Goal: Communication & Community: Answer question/provide support

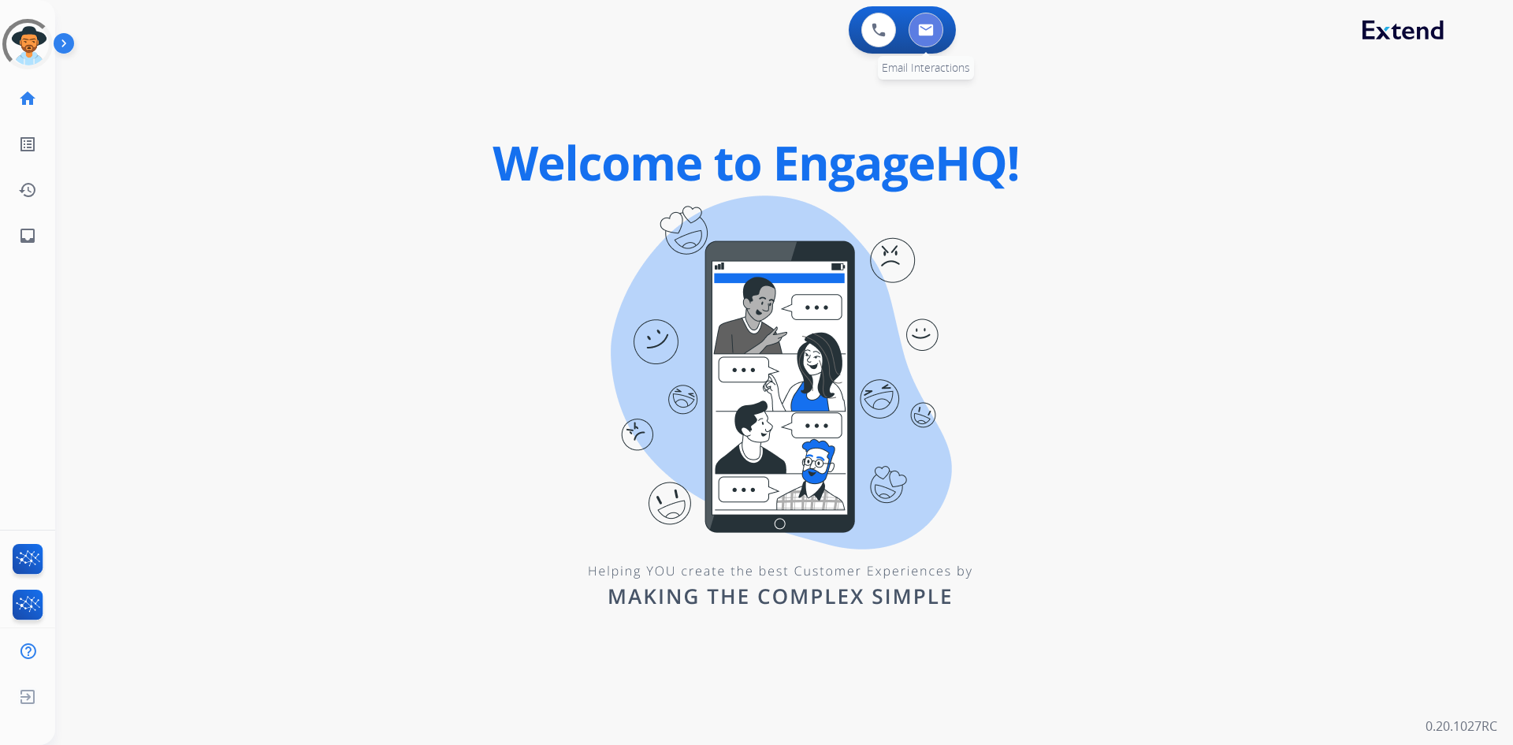
click at [918, 24] on img at bounding box center [926, 30] width 16 height 13
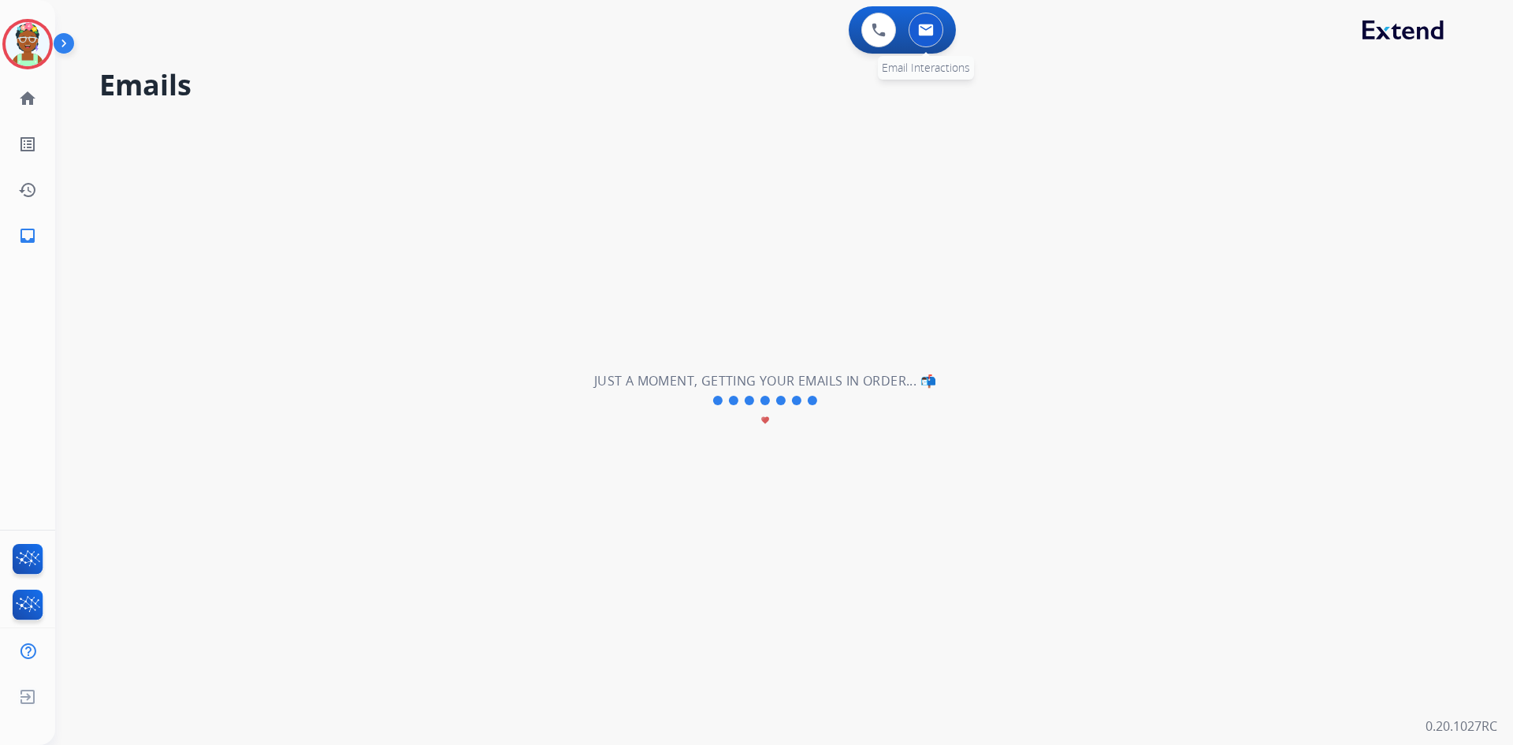
click at [916, 32] on button at bounding box center [926, 30] width 35 height 35
select select "**********"
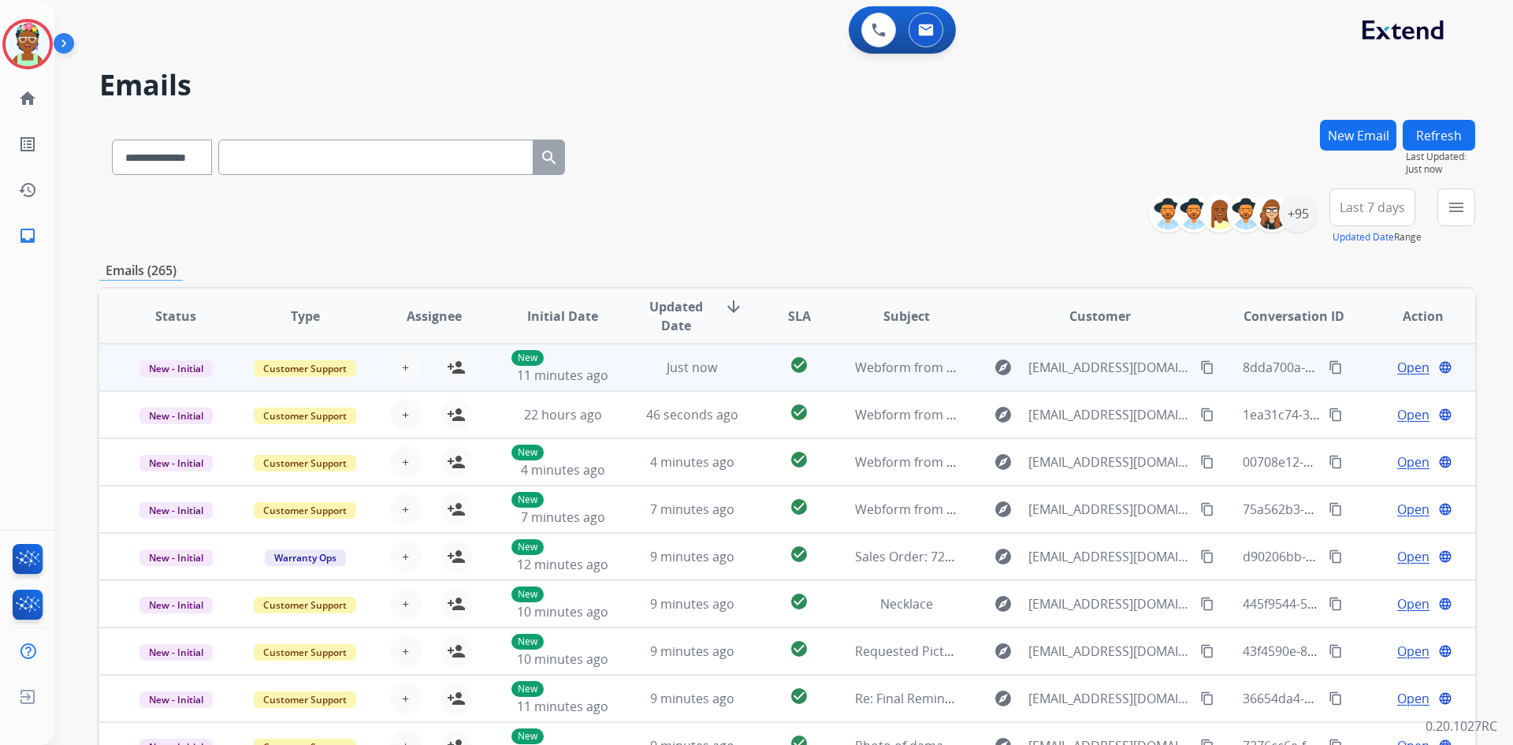
click at [1398, 364] on span "Open" at bounding box center [1414, 367] width 32 height 19
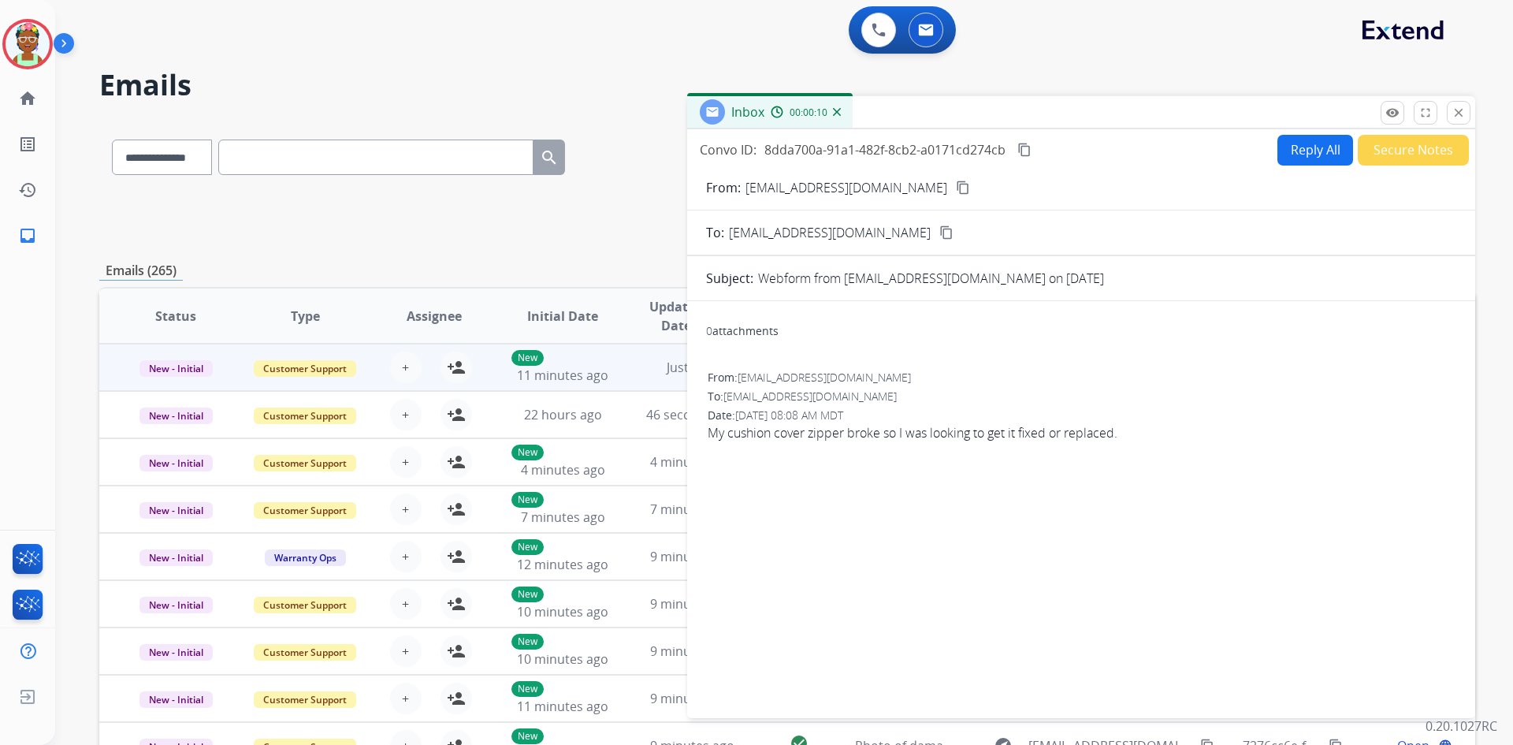
click at [1230, 76] on h2 "Emails" at bounding box center [787, 85] width 1376 height 32
click at [1457, 114] on mat-icon "close" at bounding box center [1459, 113] width 14 height 14
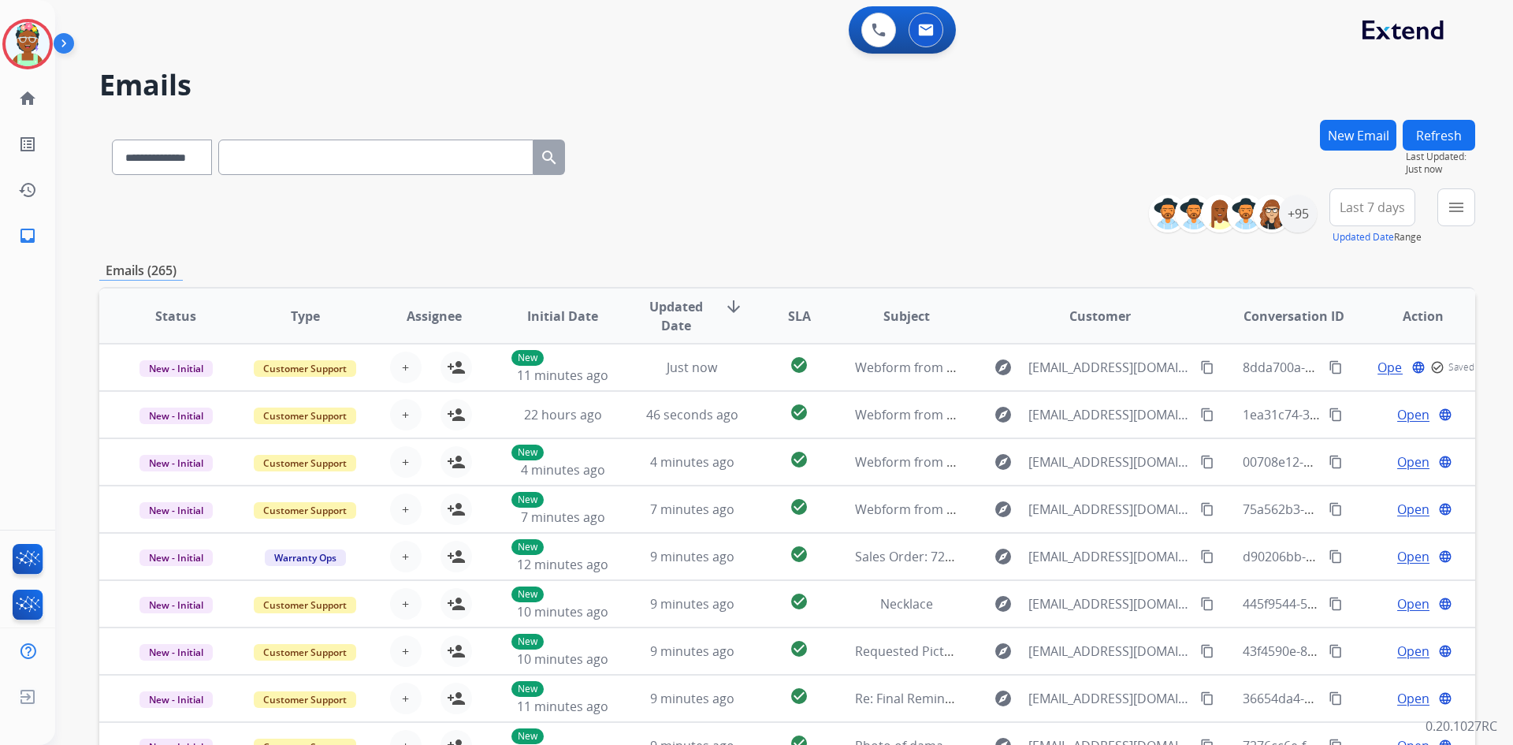
click at [1359, 143] on button "New Email" at bounding box center [1358, 135] width 76 height 31
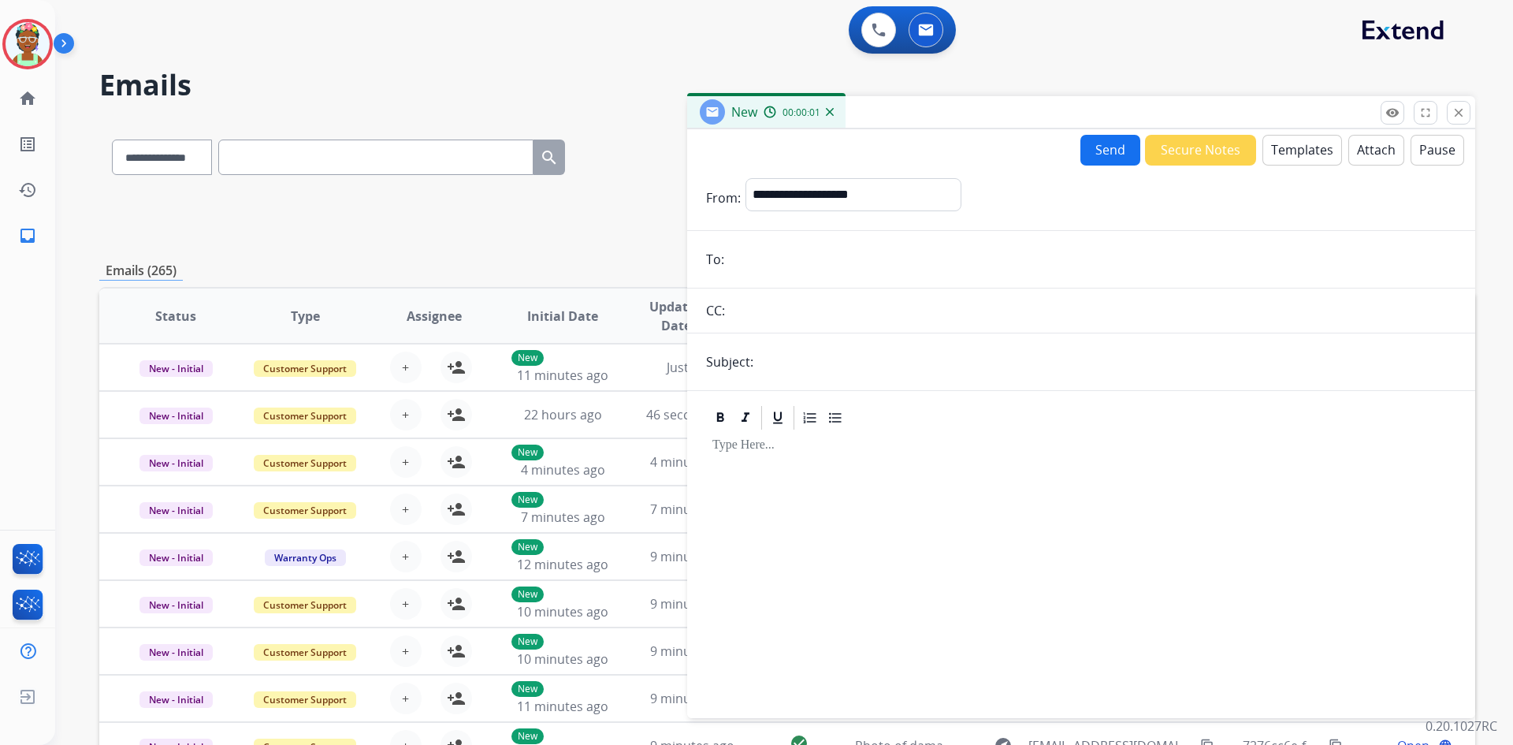
click at [1271, 149] on button "Templates" at bounding box center [1303, 150] width 80 height 31
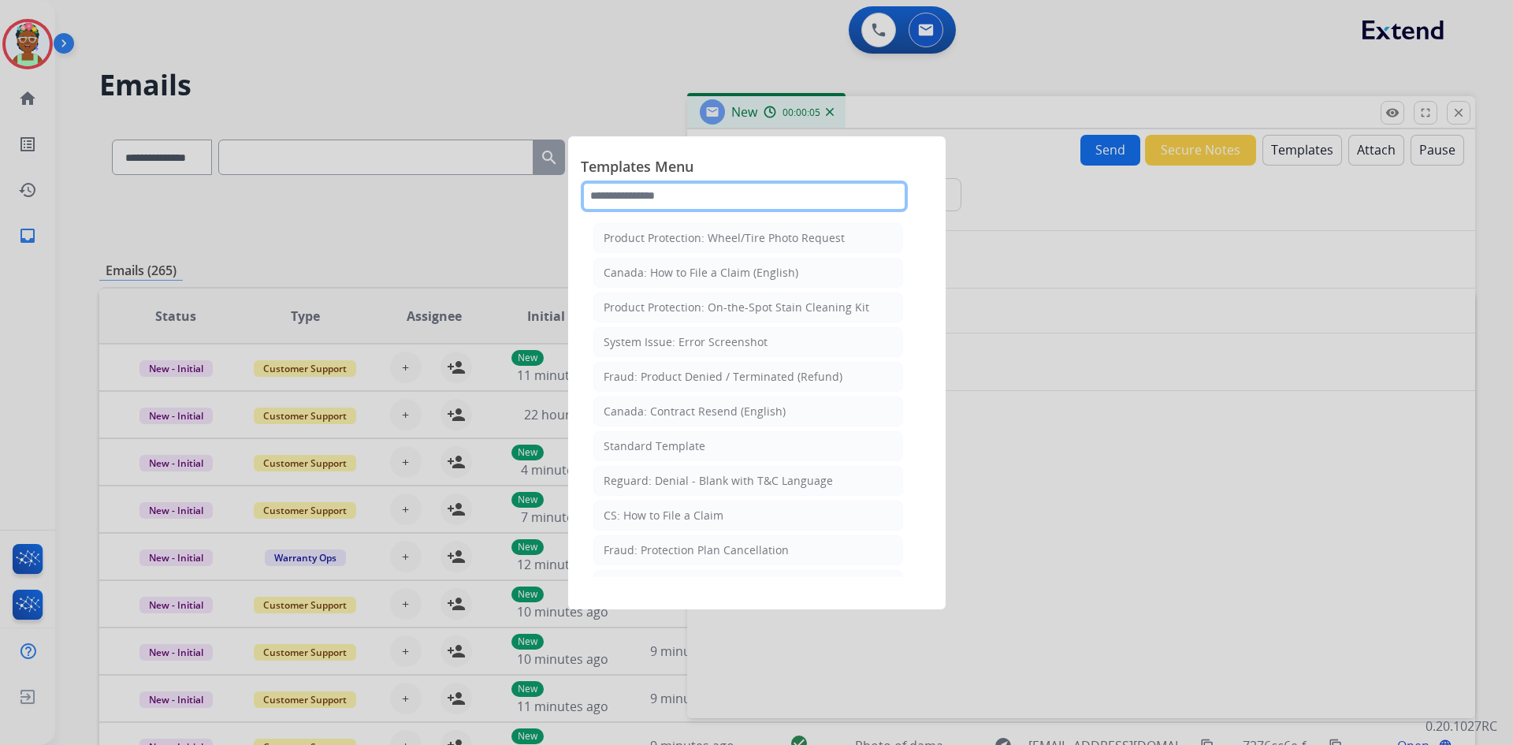
click at [737, 195] on input "text" at bounding box center [744, 197] width 327 height 32
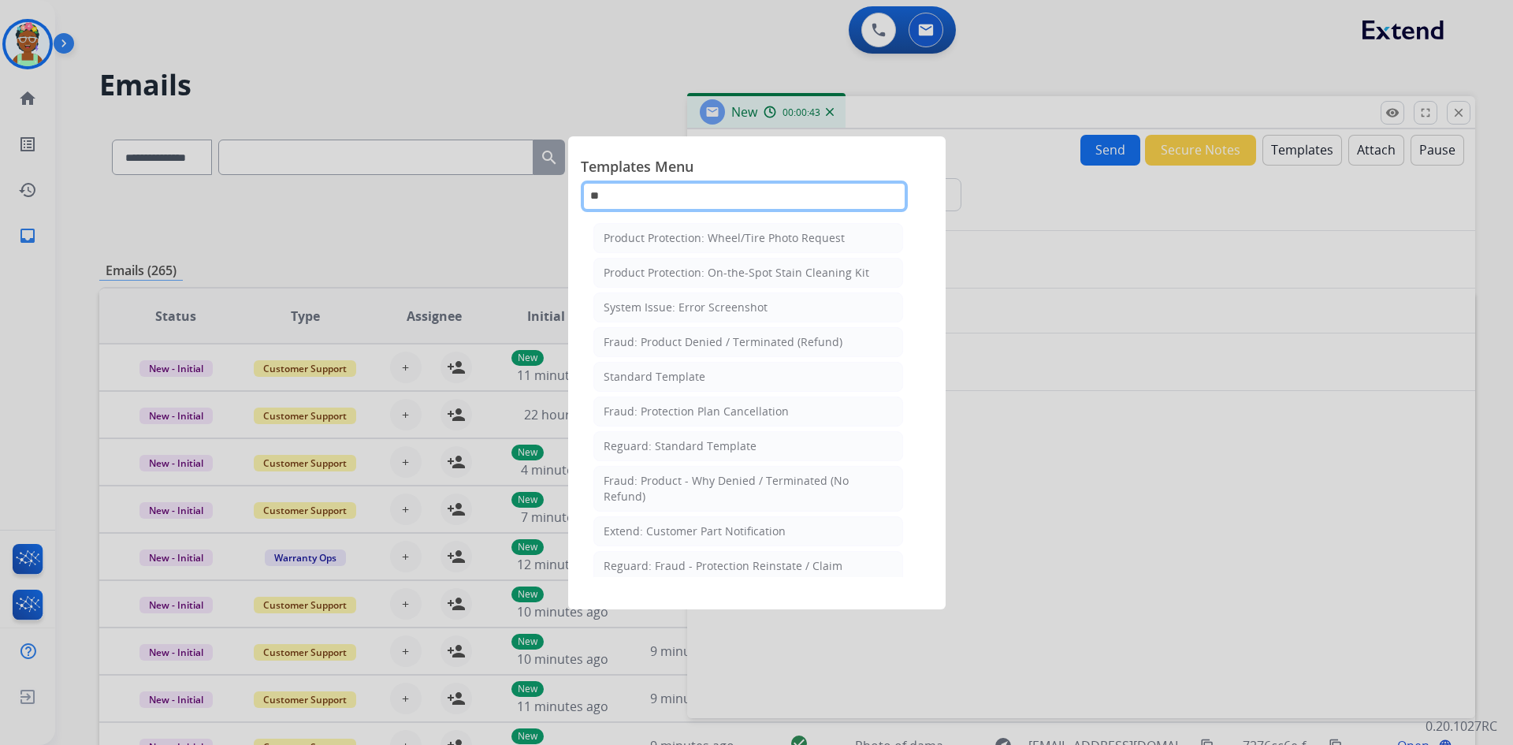
type input "*"
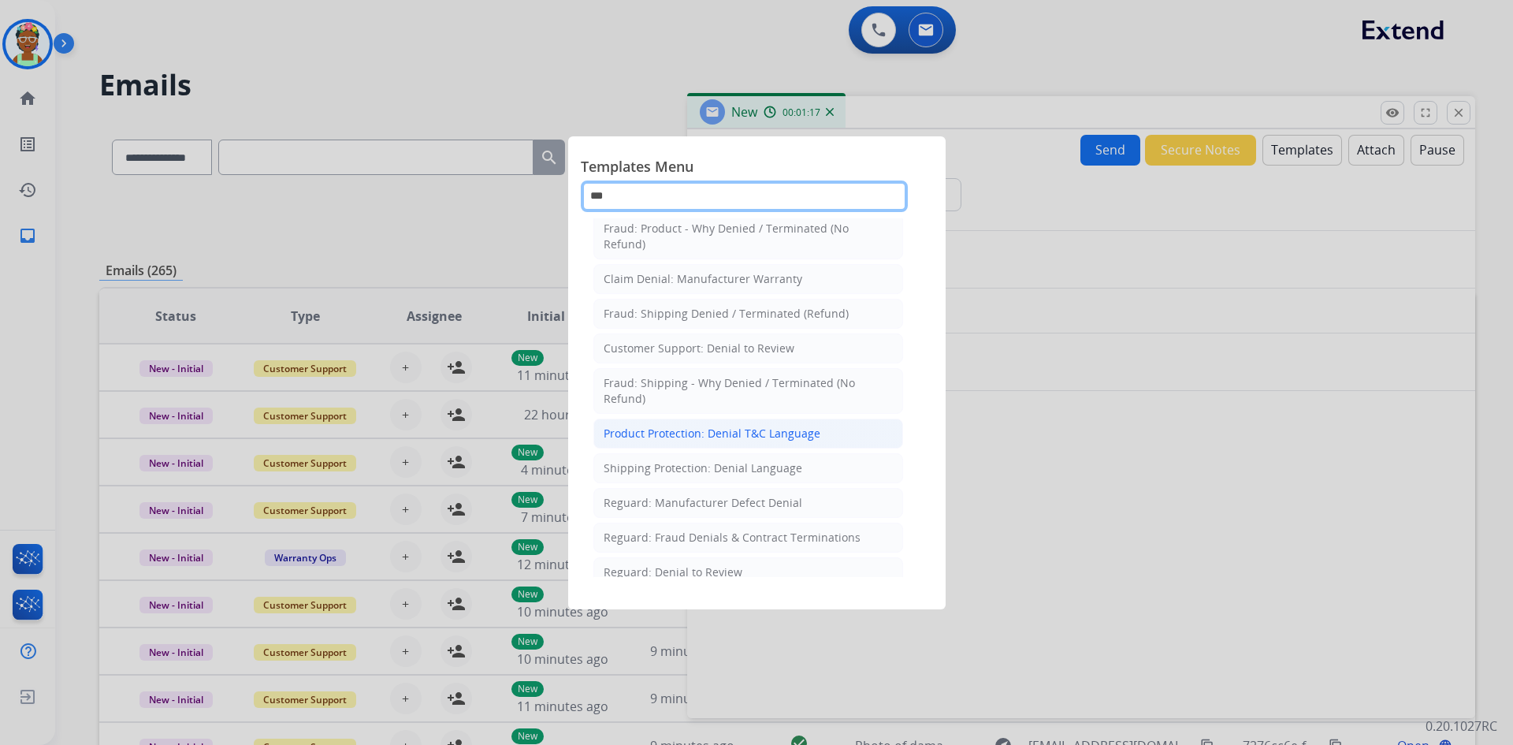
scroll to position [94, 0]
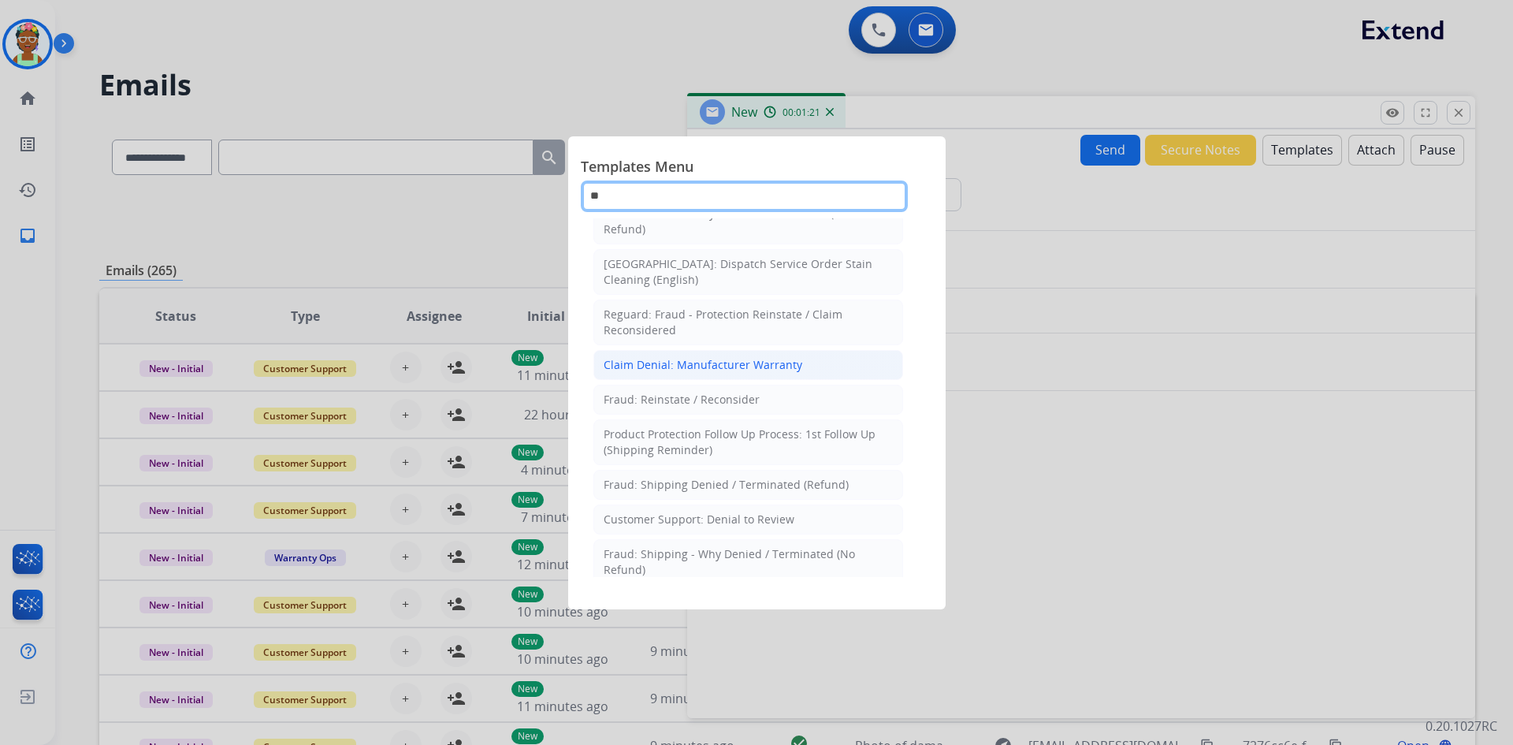
type input "*"
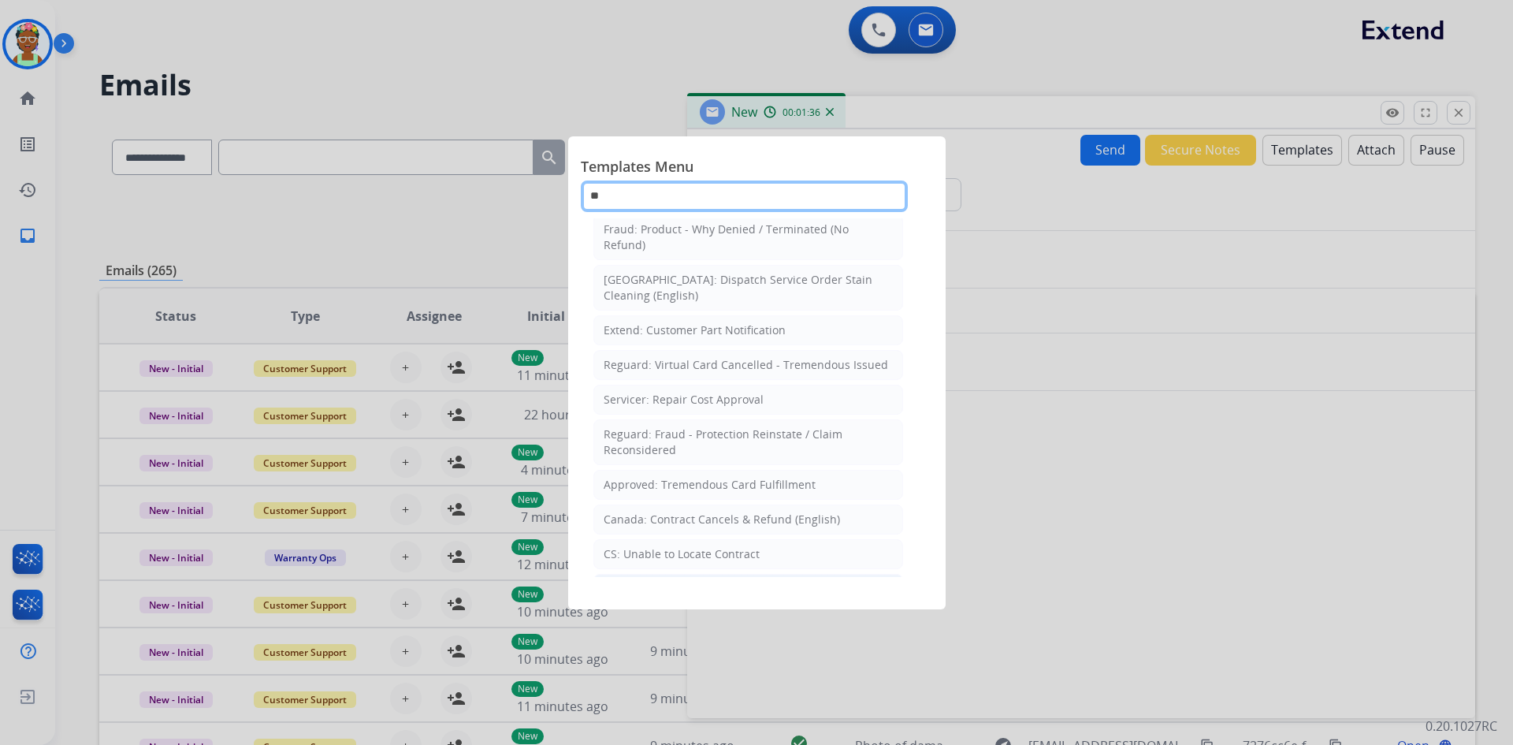
scroll to position [0, 0]
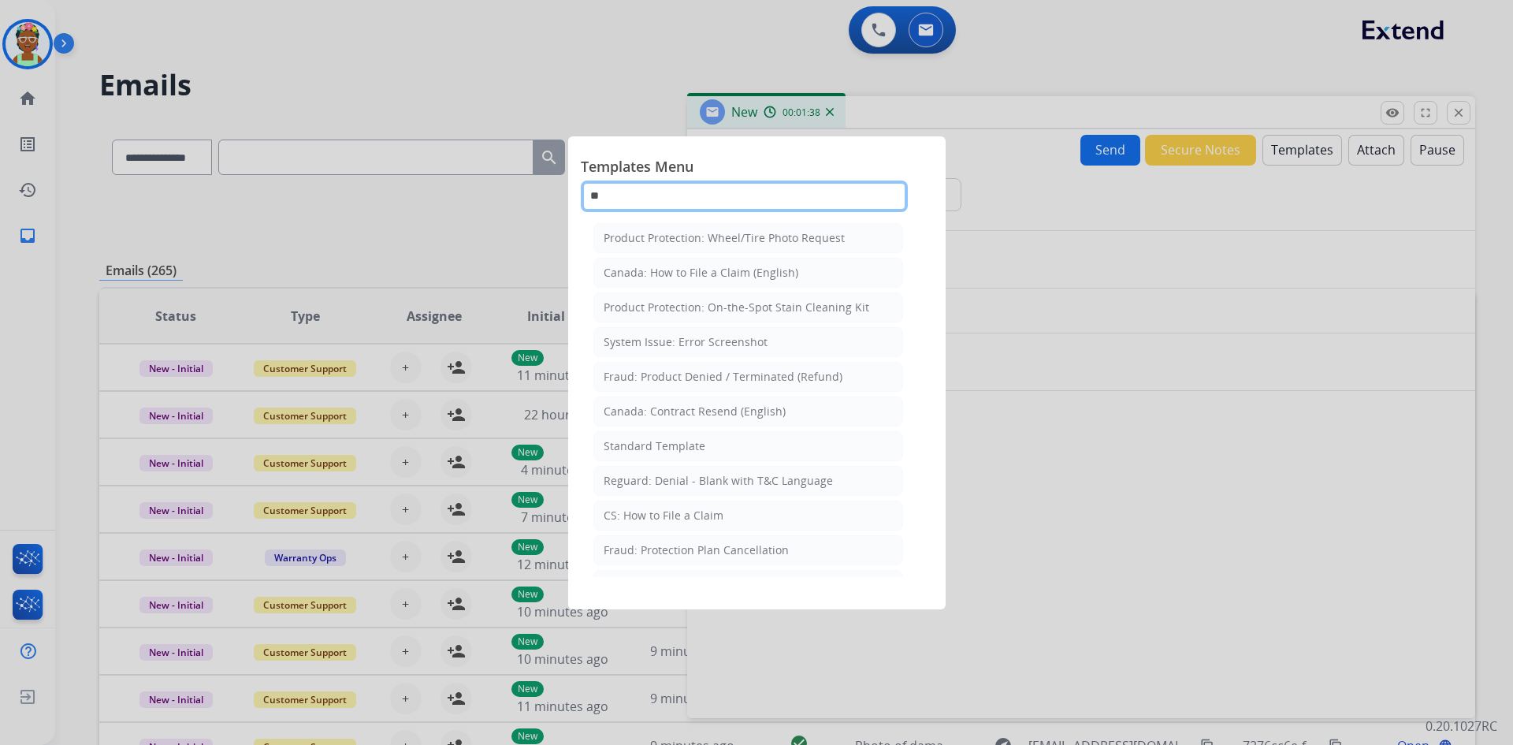
type input "*"
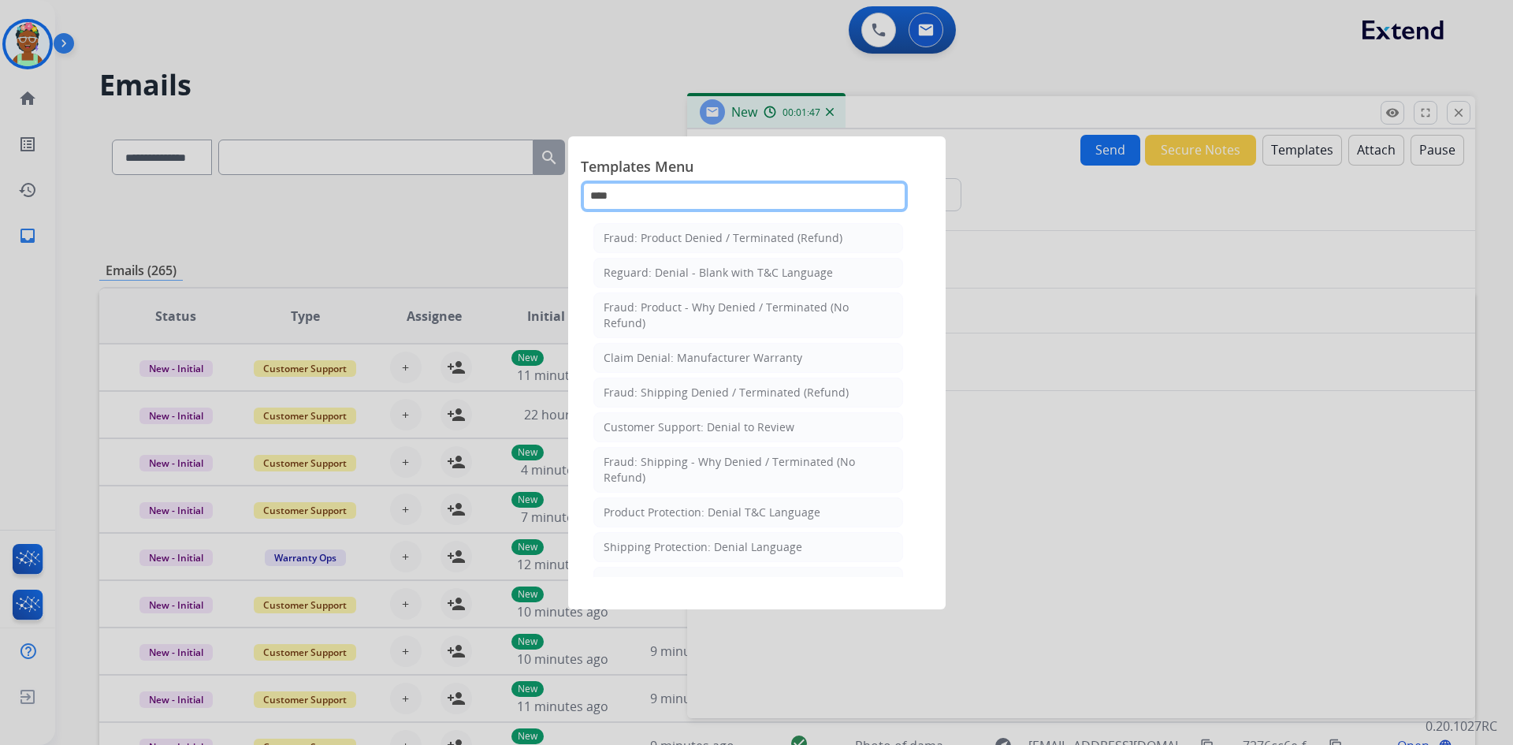
type input "****"
click at [765, 270] on div "Reguard: Denial - Blank with T&C Language" at bounding box center [718, 273] width 229 height 16
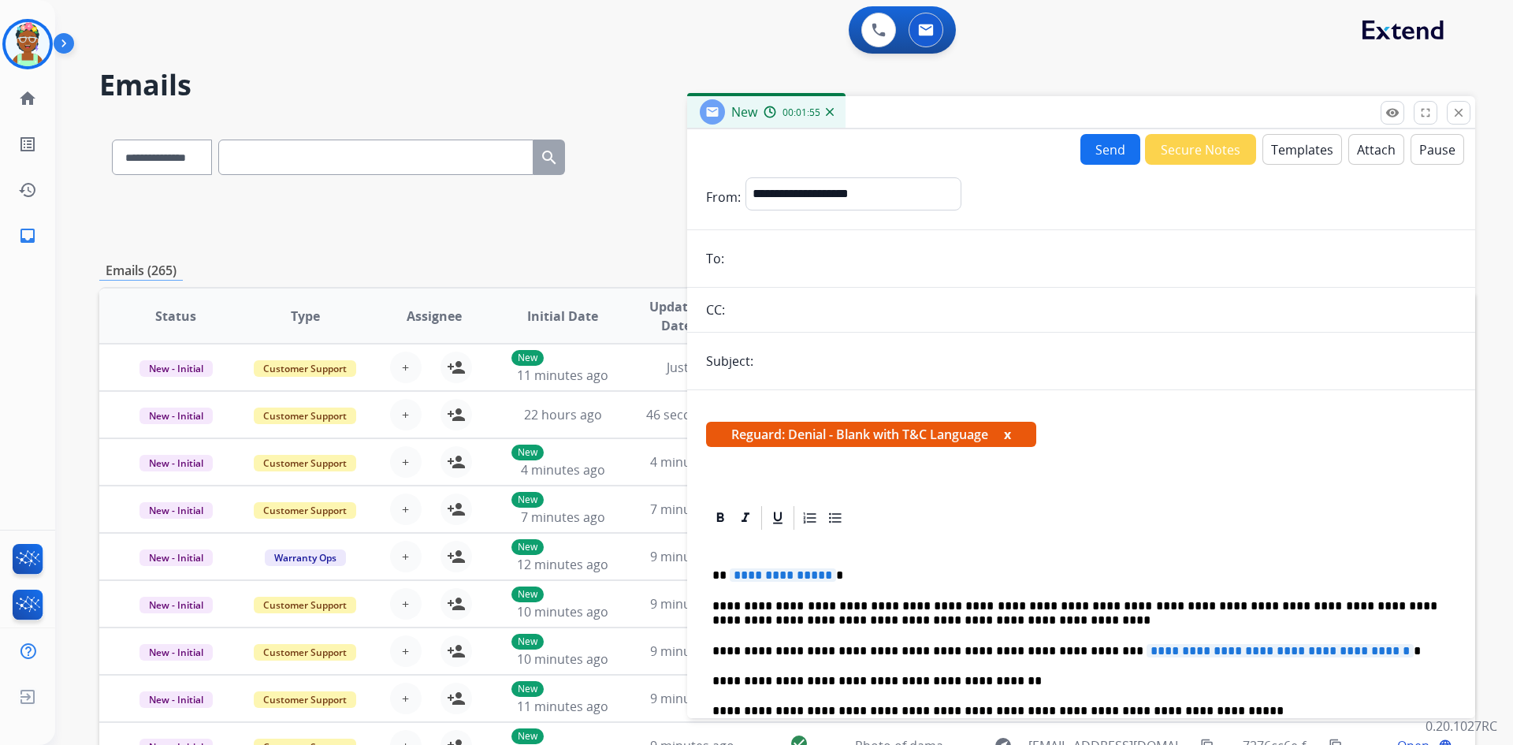
click at [1299, 139] on button "Templates" at bounding box center [1303, 149] width 80 height 31
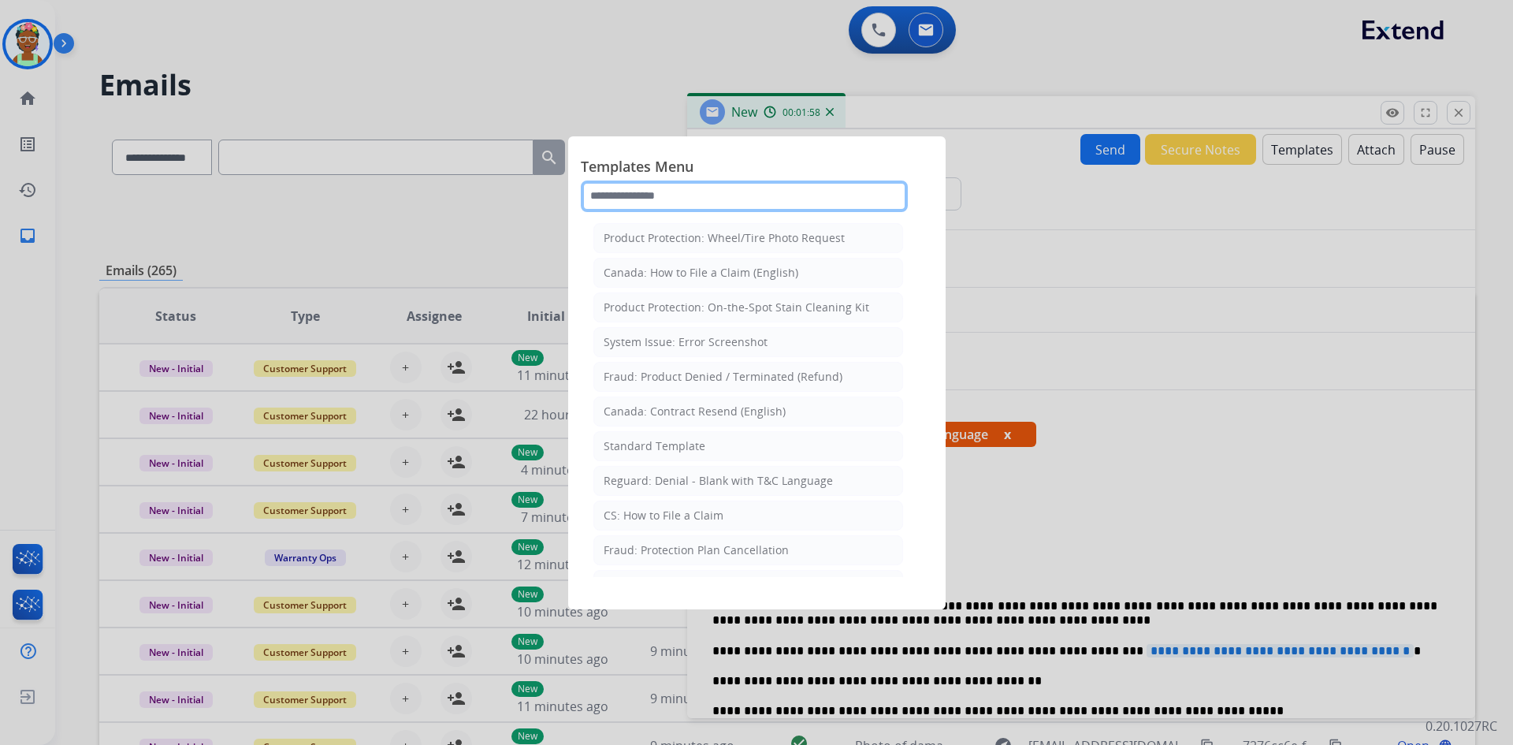
click at [657, 195] on input "text" at bounding box center [744, 197] width 327 height 32
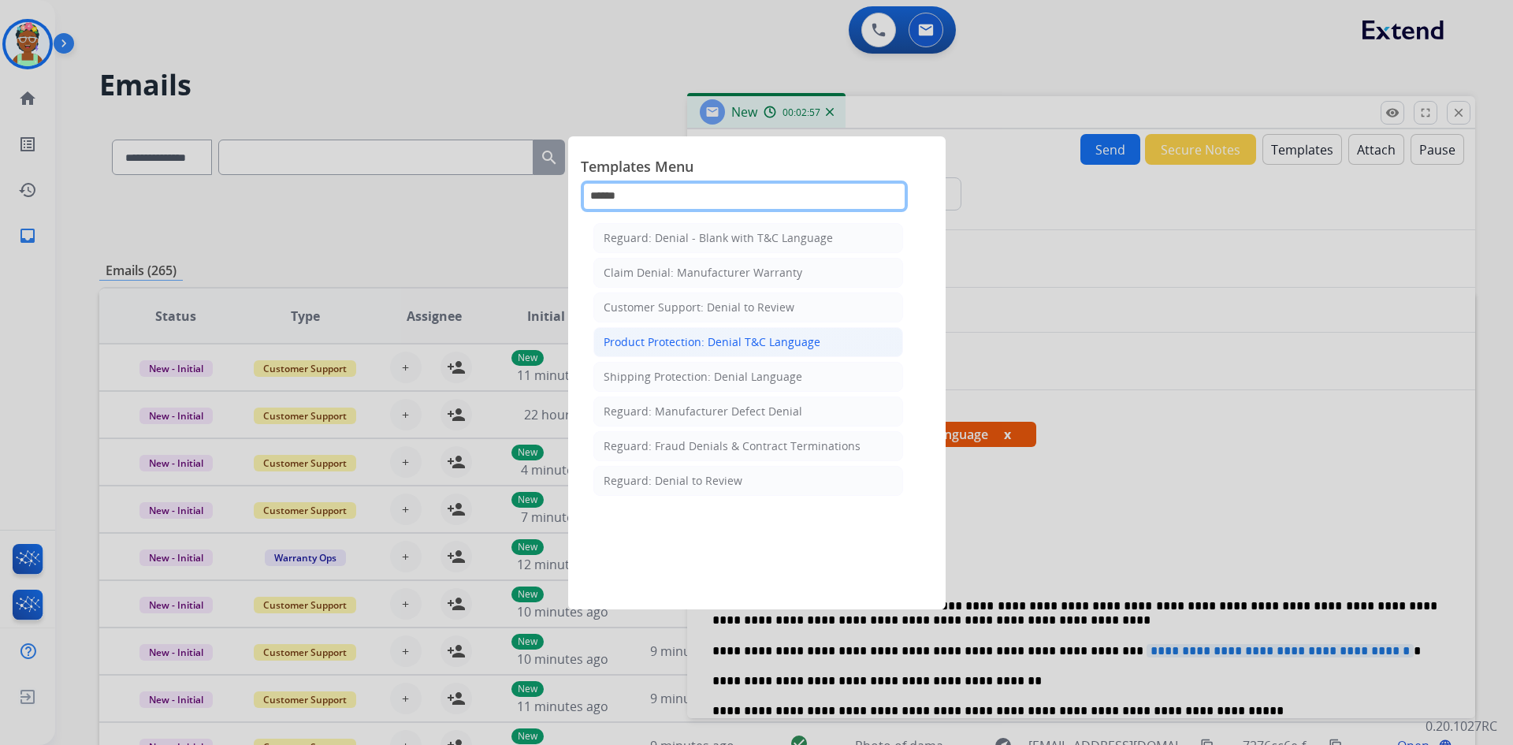
type input "******"
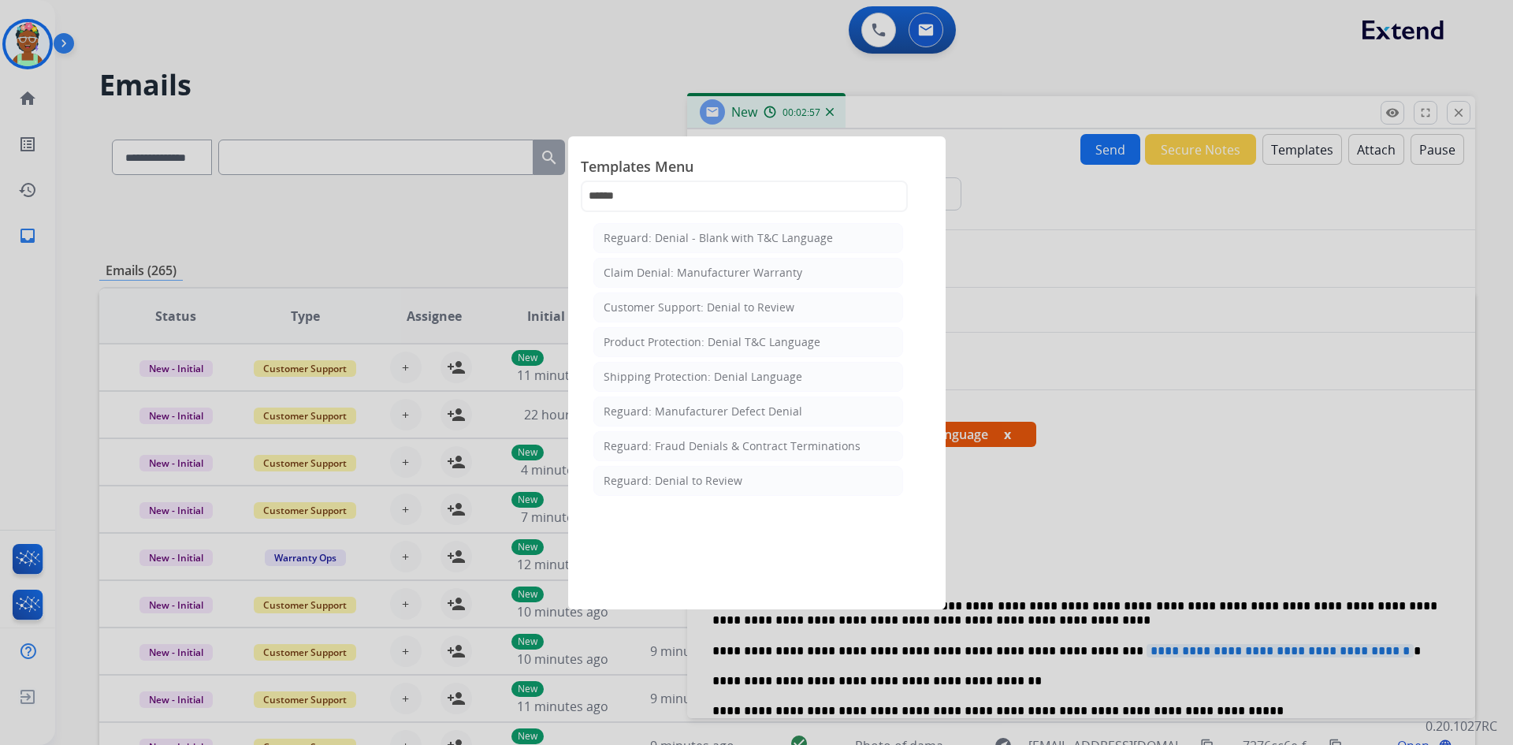
drag, startPoint x: 754, startPoint y: 346, endPoint x: 753, endPoint y: 357, distance: 11.1
click at [753, 357] on ul "Reguard: Denial - Blank with T&C Language Claim Denial: Manufacturer Warranty C…" at bounding box center [749, 359] width 310 height 273
click at [708, 331] on li "Product Protection: Denial T&C Language" at bounding box center [749, 342] width 310 height 30
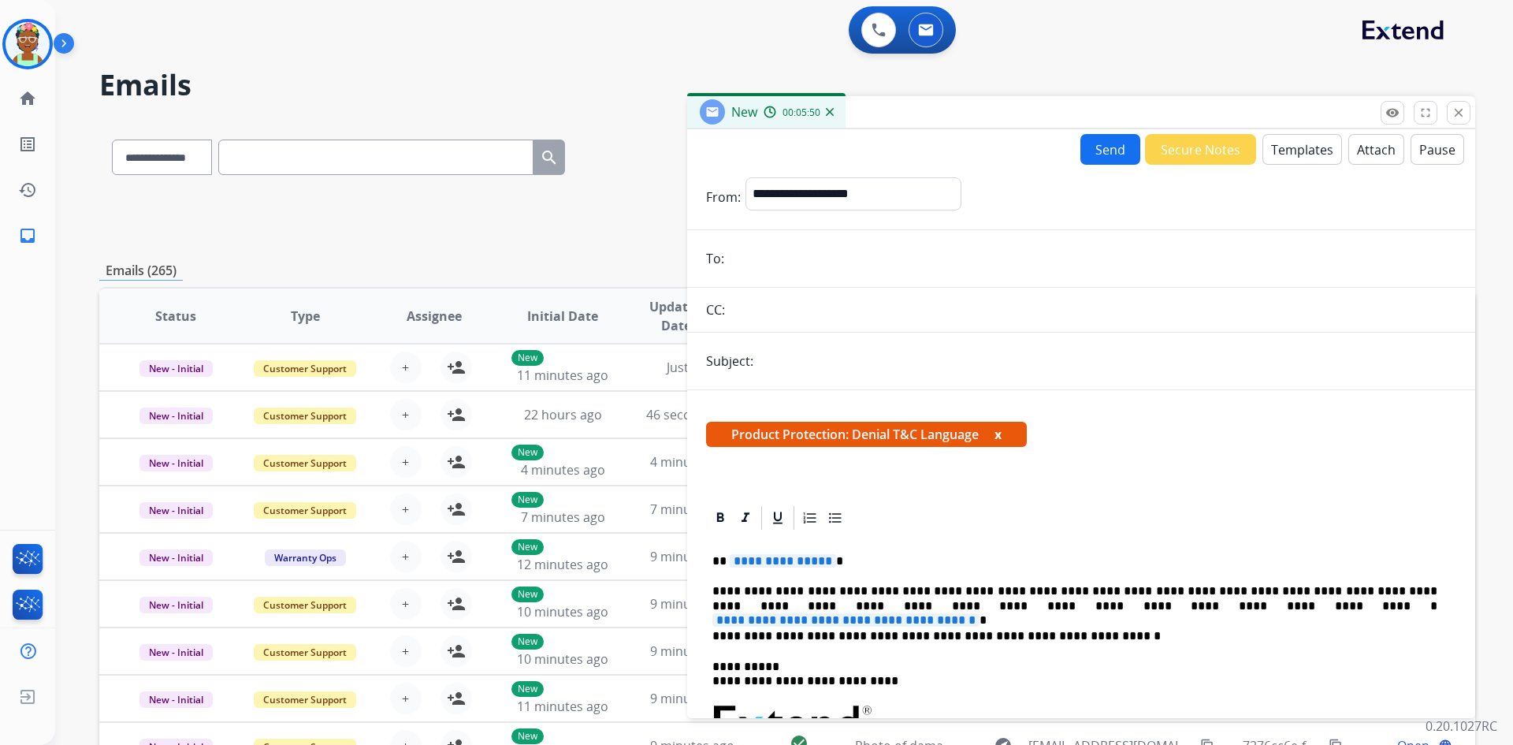
click at [1371, 151] on button "Attach" at bounding box center [1377, 149] width 56 height 31
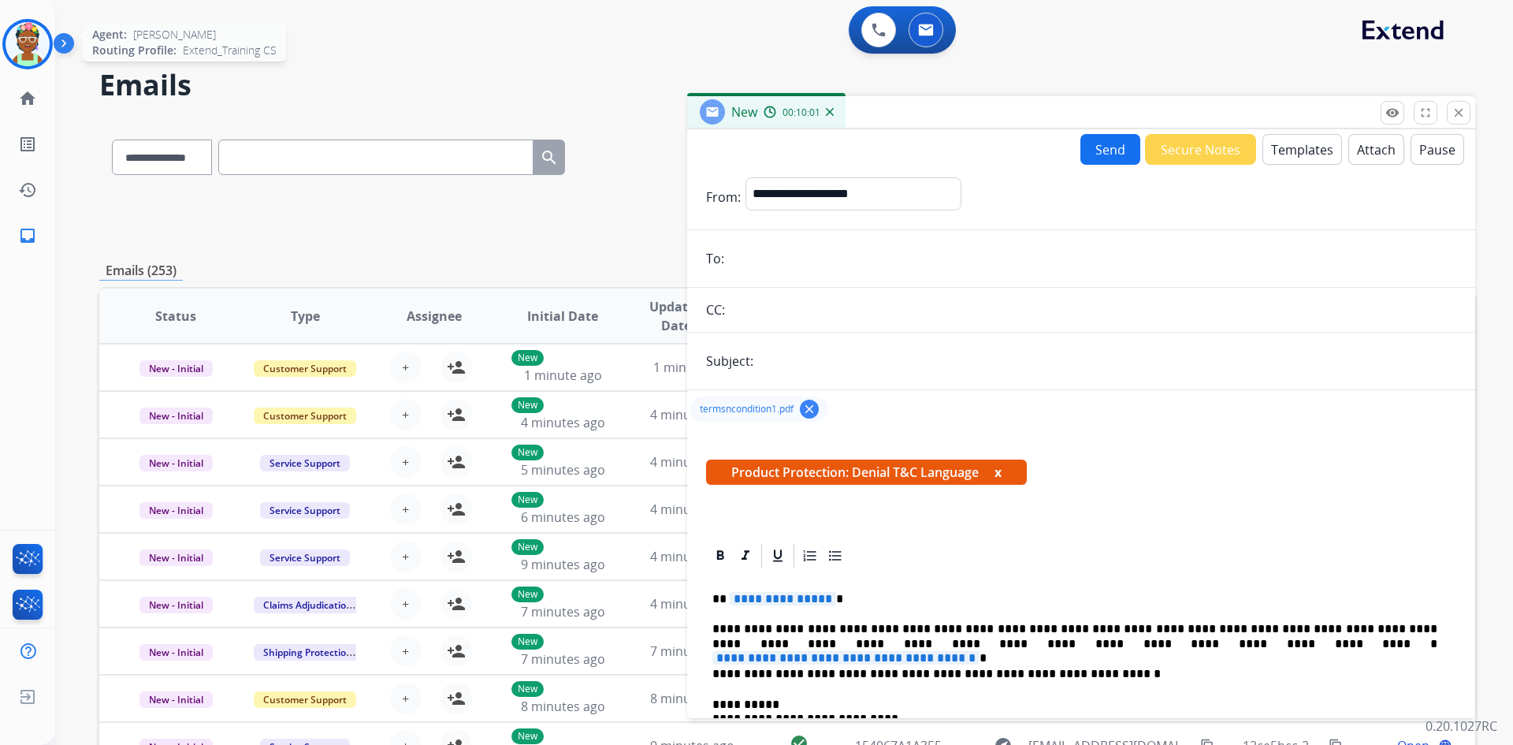
click at [40, 48] on img at bounding box center [28, 44] width 44 height 44
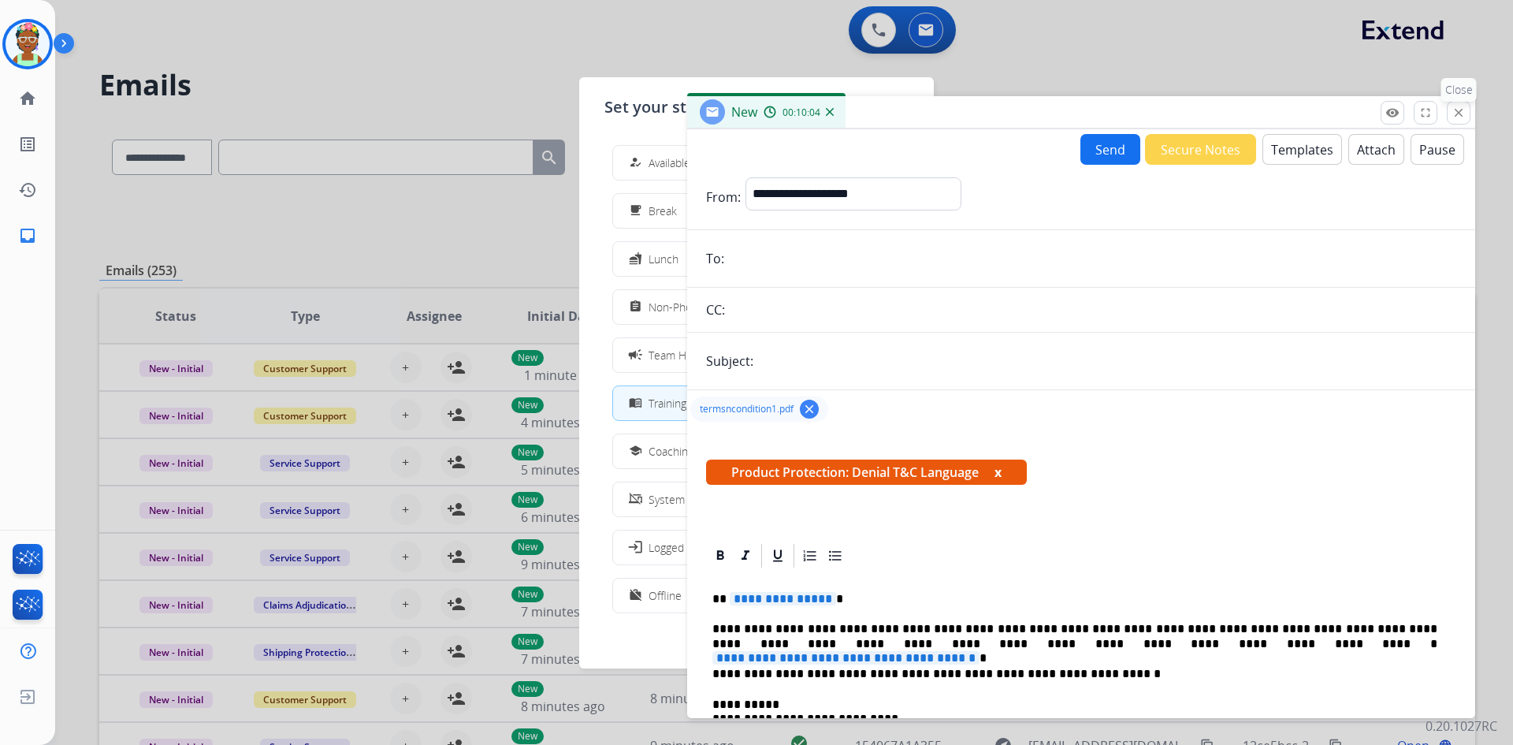
click at [1463, 112] on mat-icon "close" at bounding box center [1459, 113] width 14 height 14
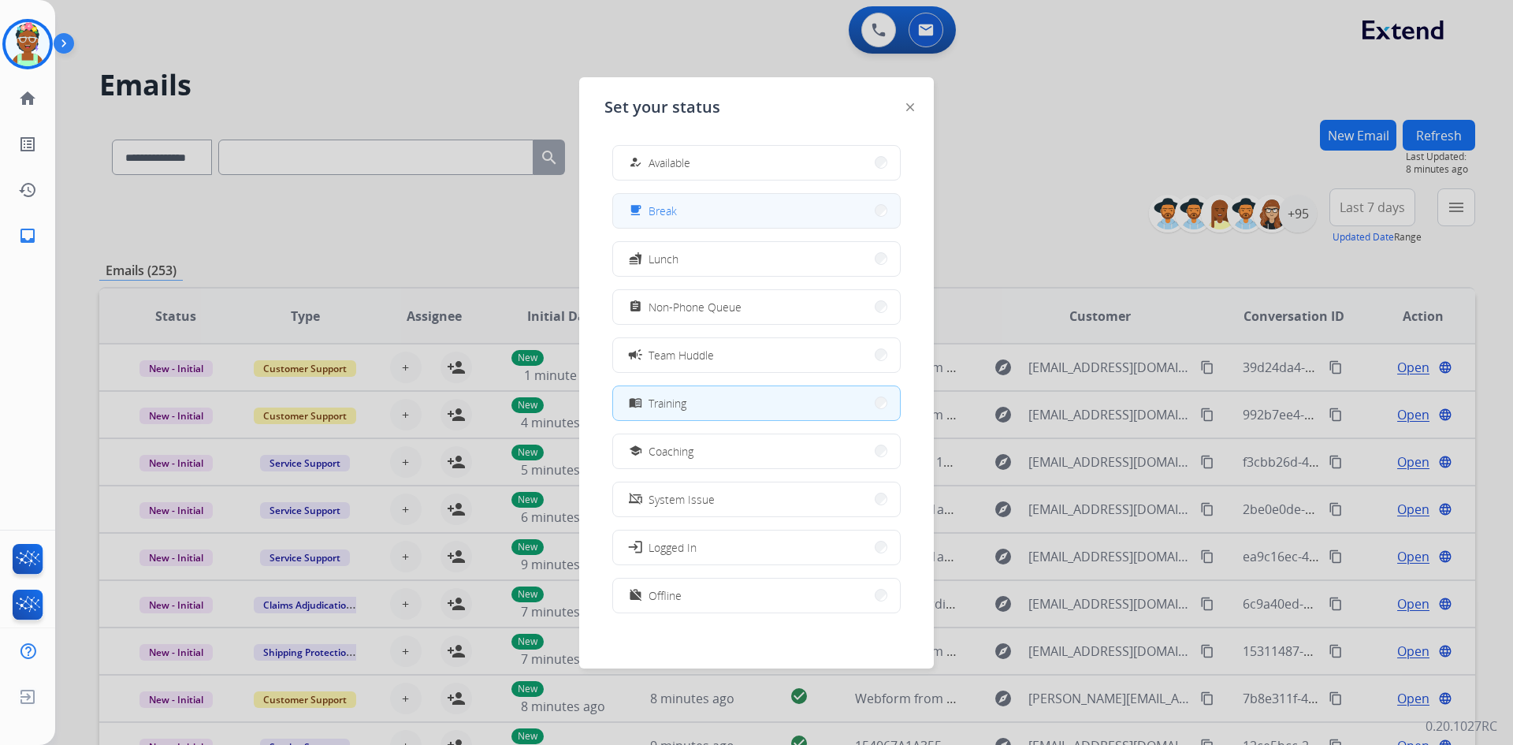
click at [707, 206] on button "free_breakfast Break" at bounding box center [756, 211] width 287 height 34
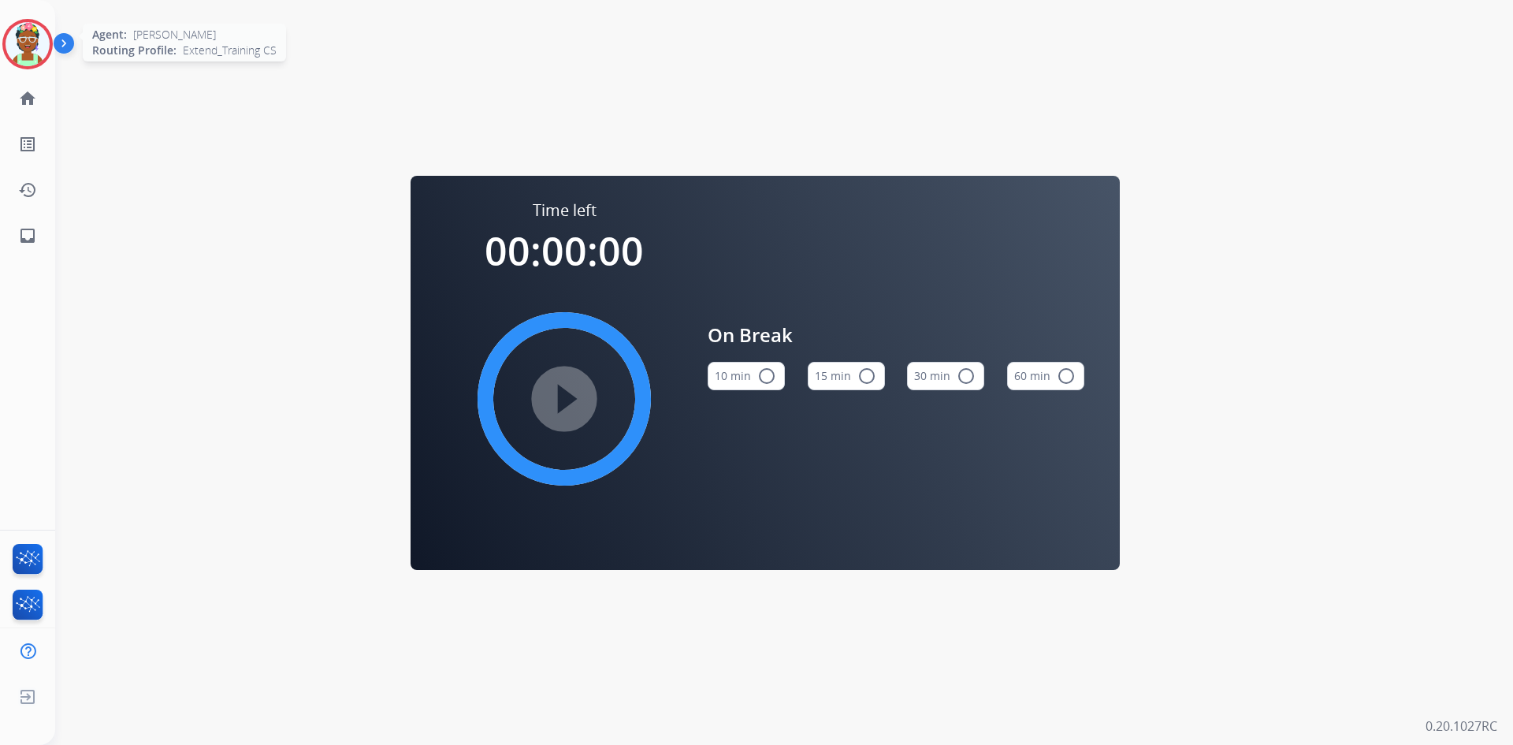
click at [35, 43] on img at bounding box center [28, 44] width 44 height 44
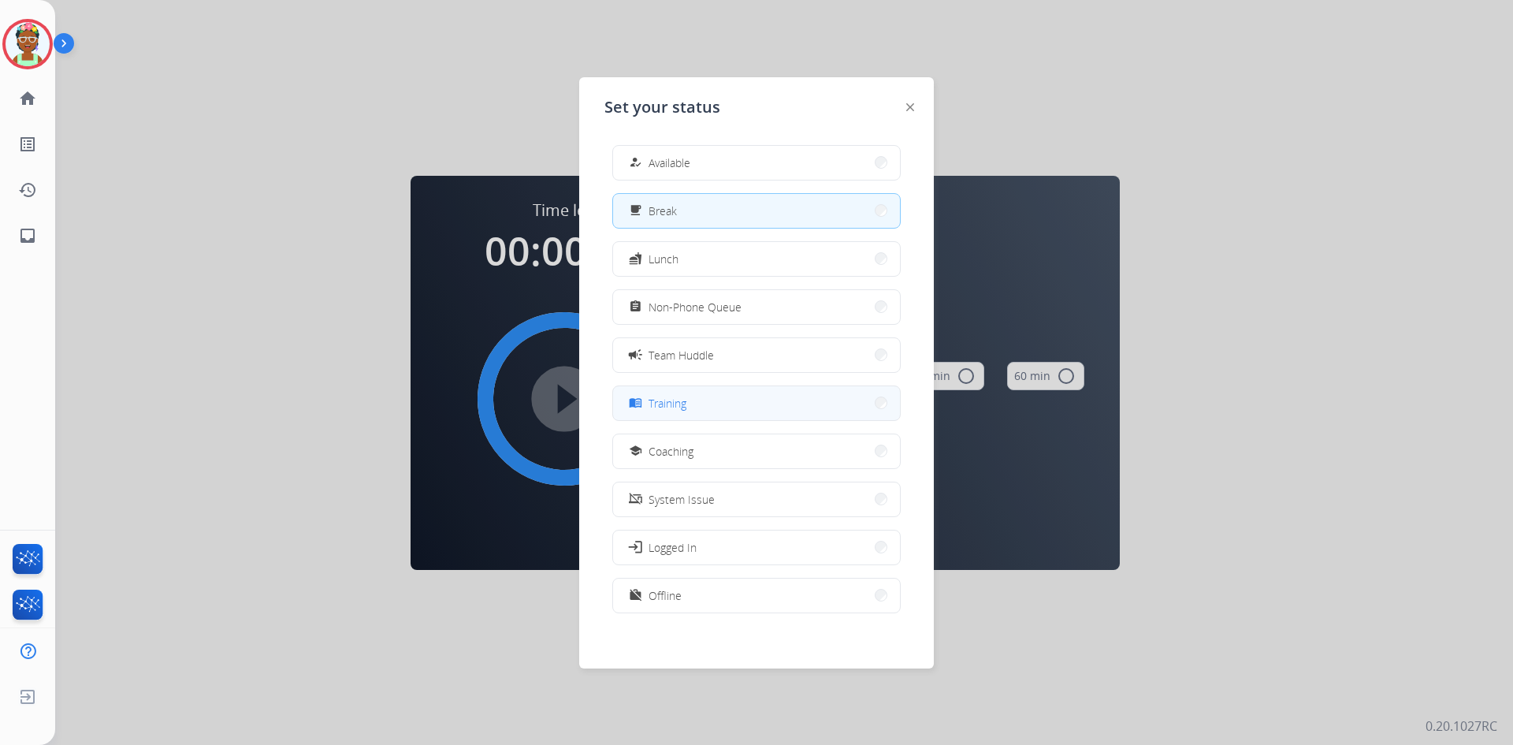
click at [785, 419] on div "menu_book Training" at bounding box center [756, 402] width 288 height 35
click at [780, 416] on button "menu_book Training" at bounding box center [756, 403] width 287 height 34
